Goal: Download file/media

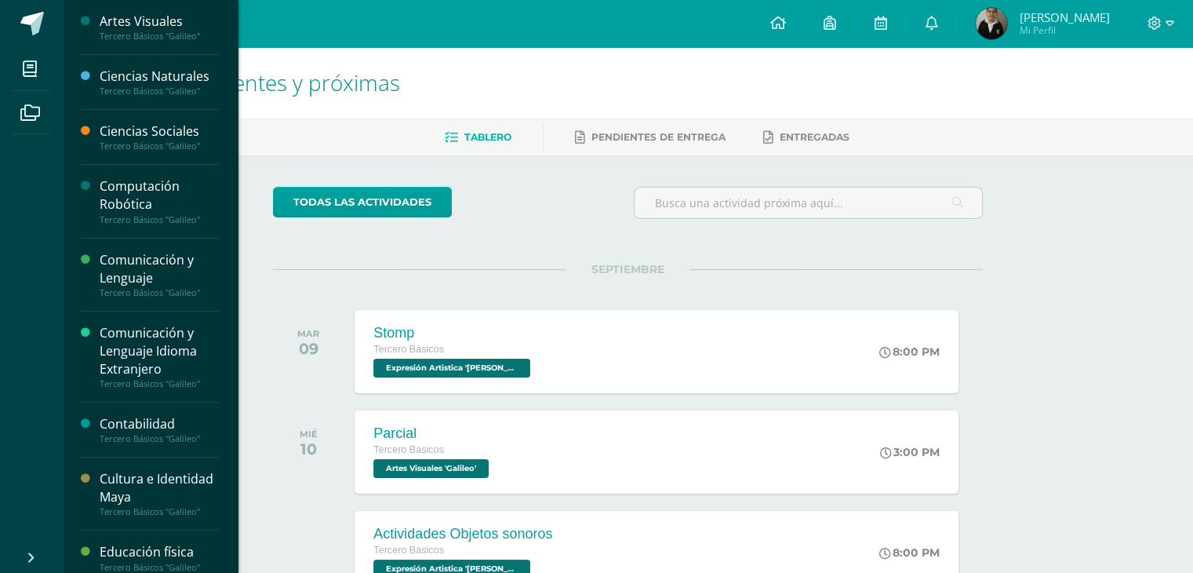
click at [120, 493] on div "Cultura e Identidad Maya" at bounding box center [159, 488] width 119 height 36
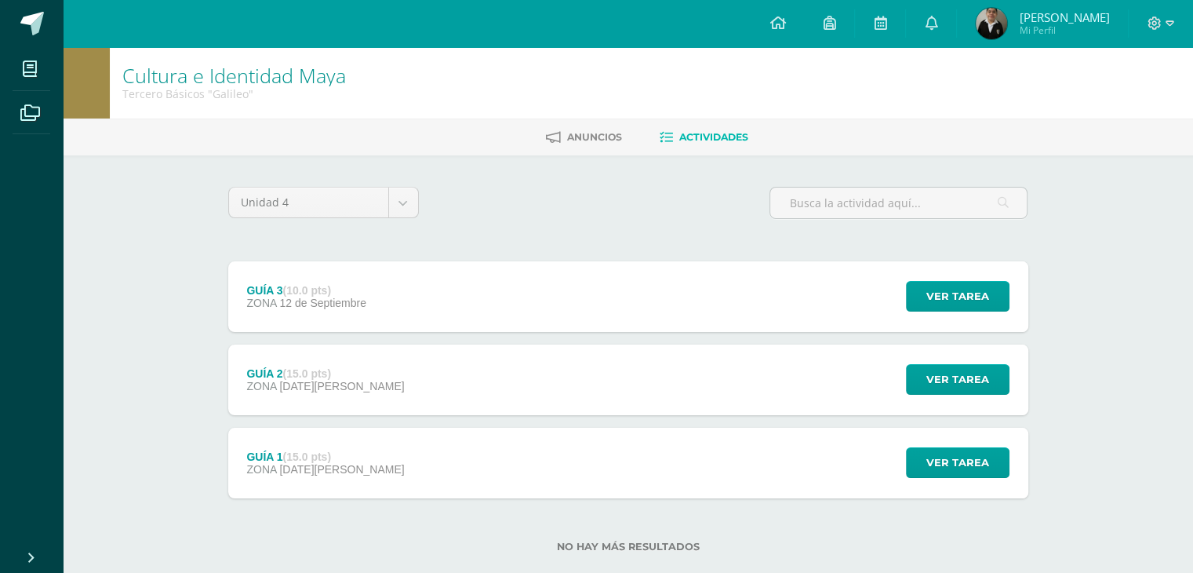
click at [348, 383] on div "GUÍA 2 (15.0 pts) ZONA [DATE][PERSON_NAME]" at bounding box center [325, 379] width 195 height 71
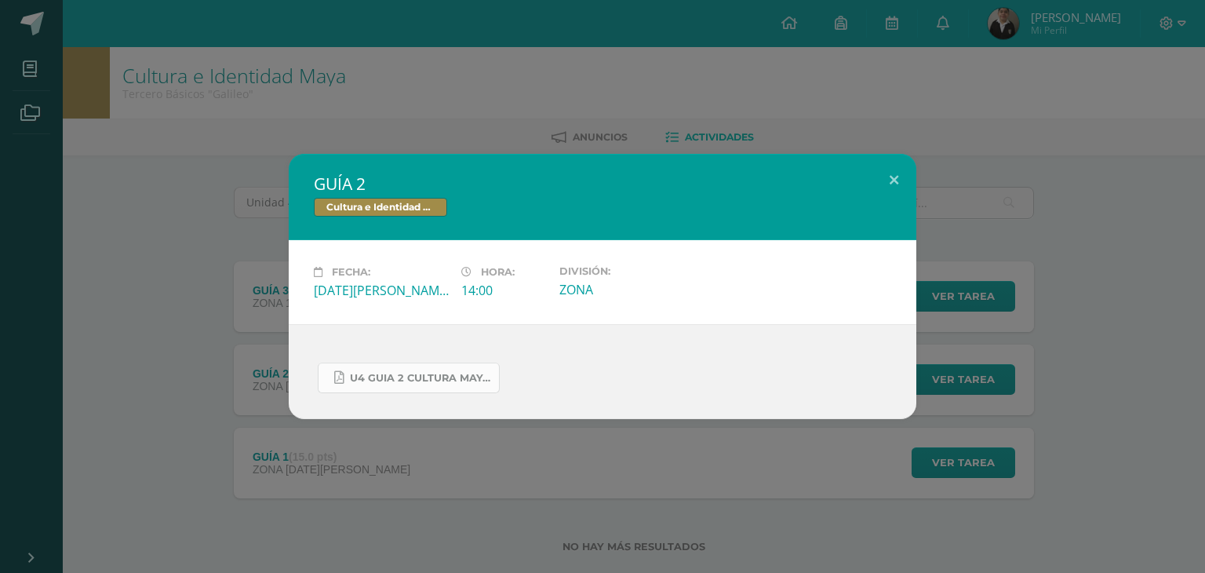
click at [423, 372] on span "U4 GUIA 2 CULTURA MAYA BÁSICOS.pdf" at bounding box center [420, 378] width 141 height 13
click at [369, 372] on span "U4 GUIA 2 CULTURA MAYA BÁSICOS.pdf" at bounding box center [420, 378] width 141 height 13
